Goal: Navigation & Orientation: Find specific page/section

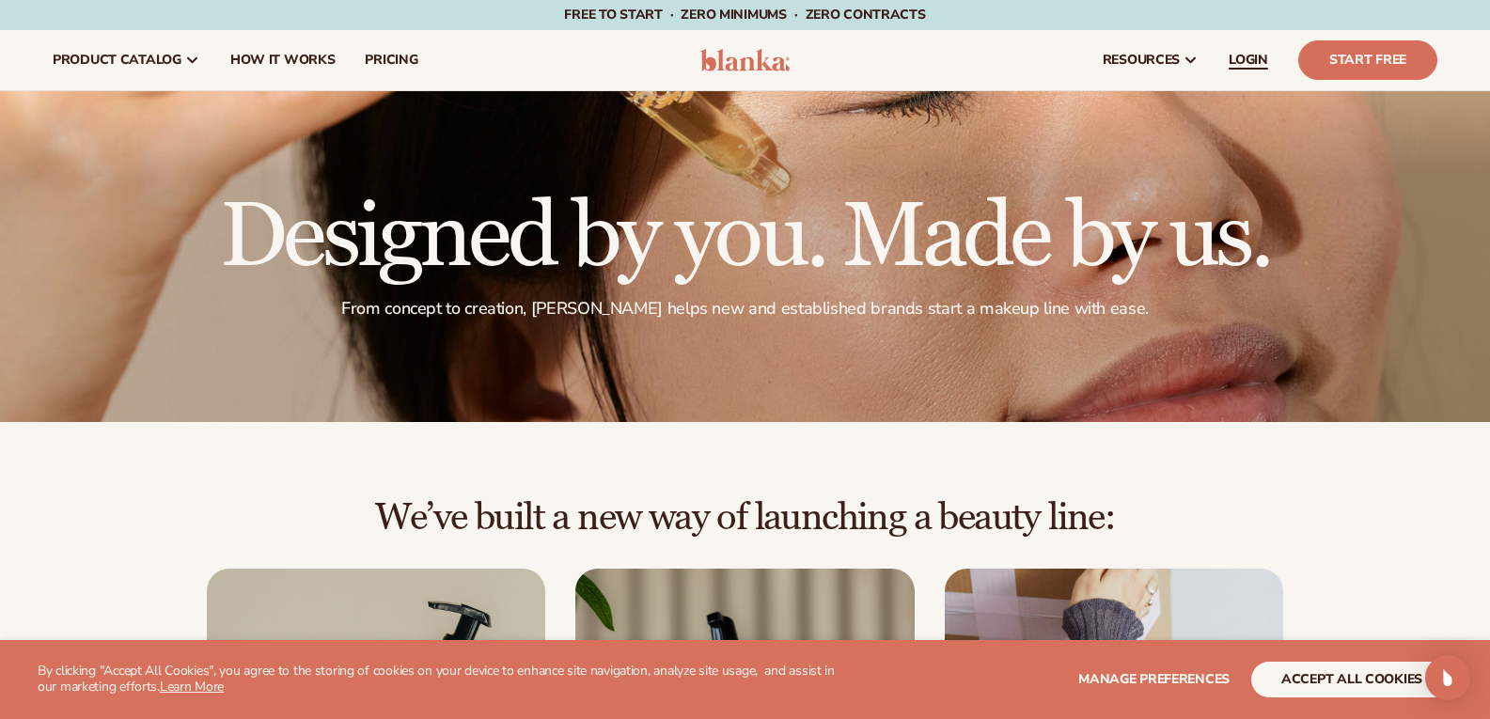
click at [1257, 67] on span "LOGIN" at bounding box center [1248, 60] width 39 height 15
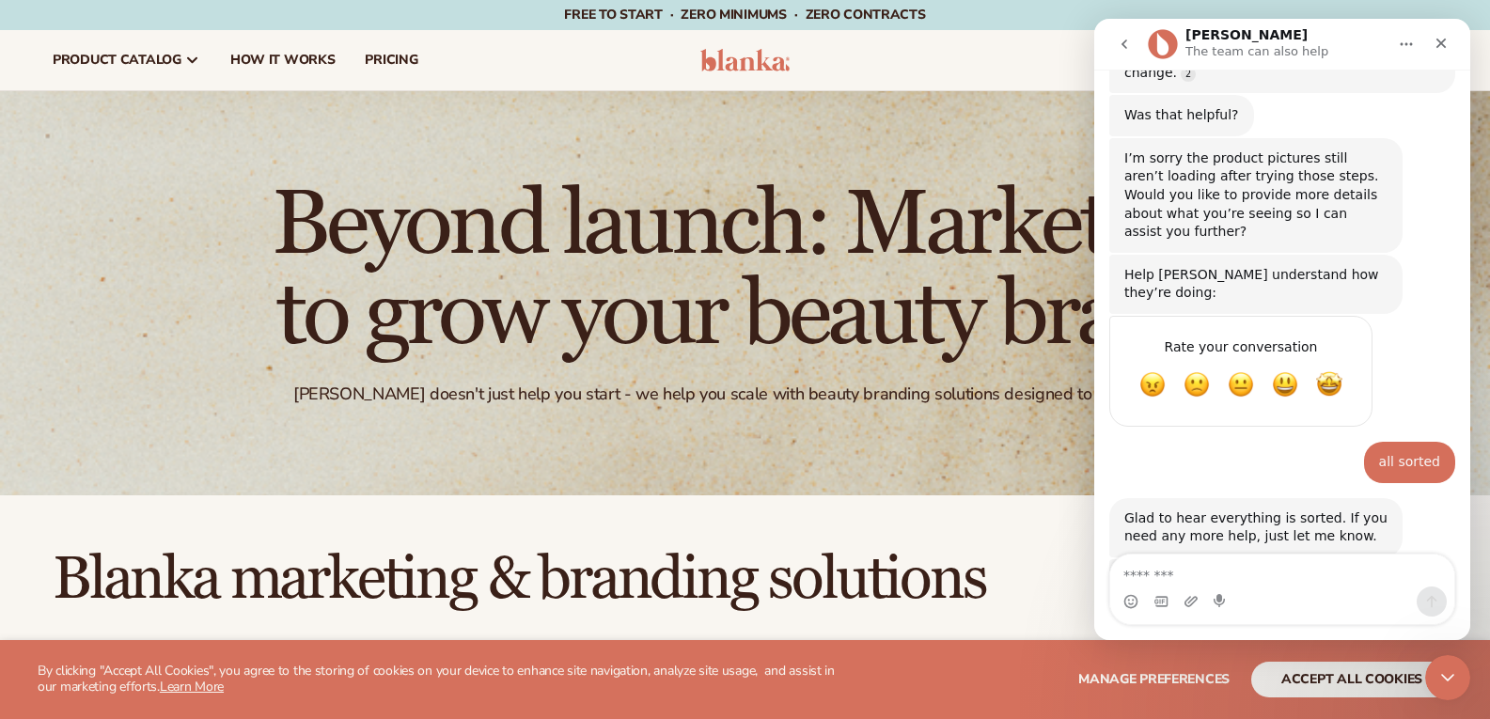
scroll to position [2235, 0]
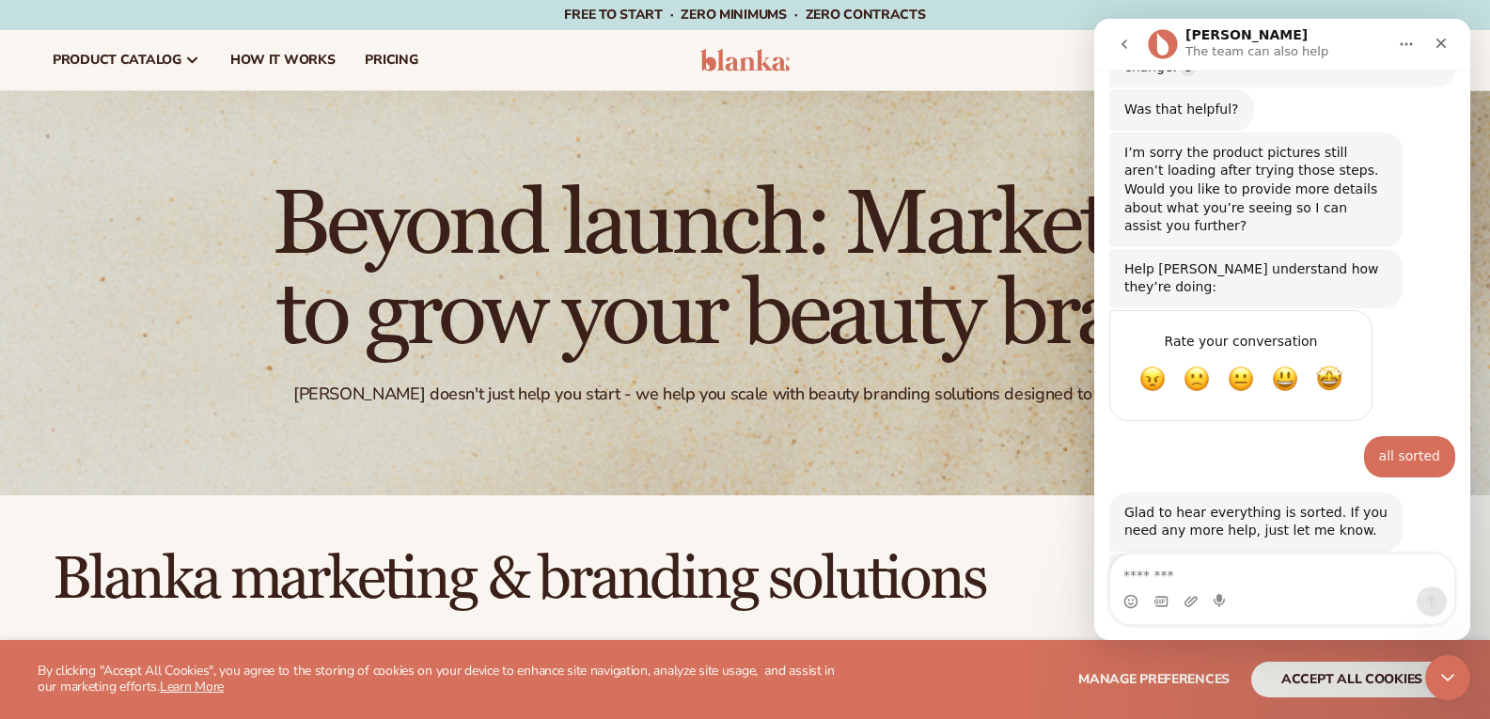
click at [1043, 401] on div "[PERSON_NAME] doesn't just help you start - we help you scale with beauty brand…" at bounding box center [744, 395] width 903 height 22
click at [1443, 40] on icon "Close" at bounding box center [1442, 44] width 10 height 10
